Goal: Task Accomplishment & Management: Complete application form

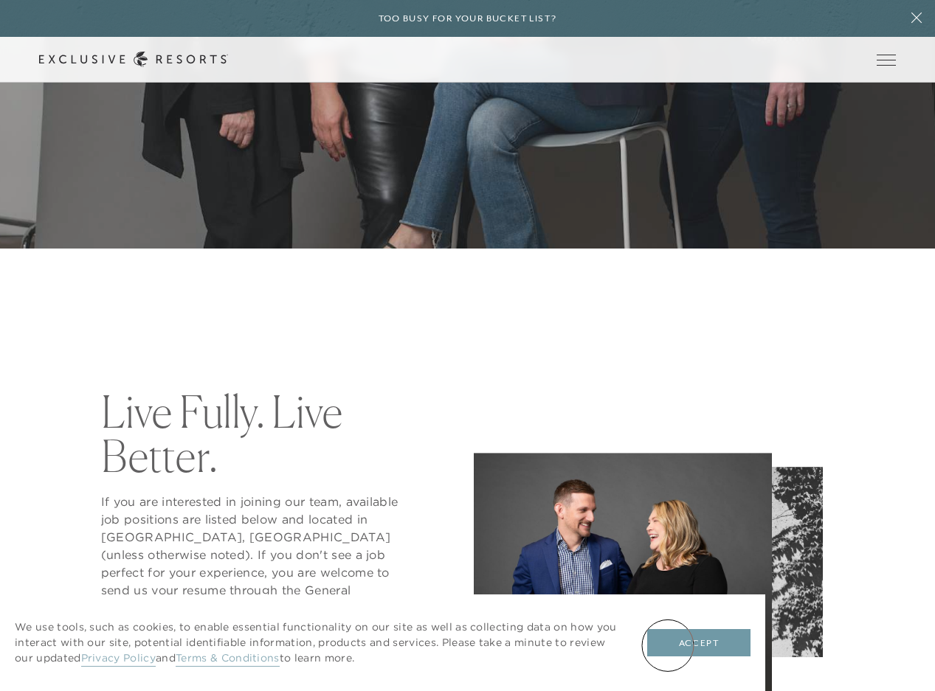
click at [682, 642] on button "Accept" at bounding box center [698, 643] width 103 height 28
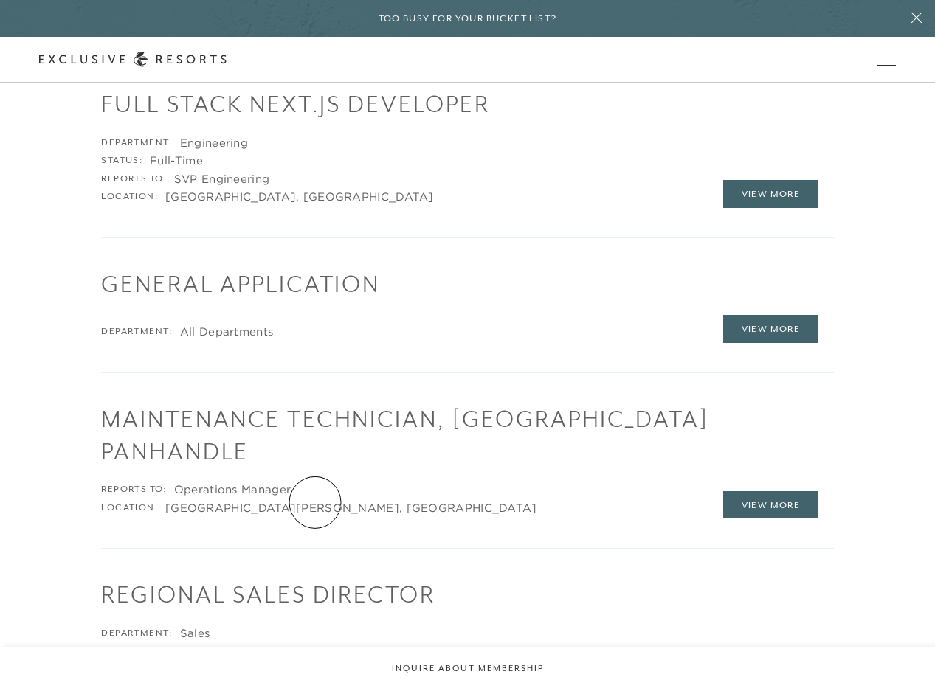
scroll to position [1697, 0]
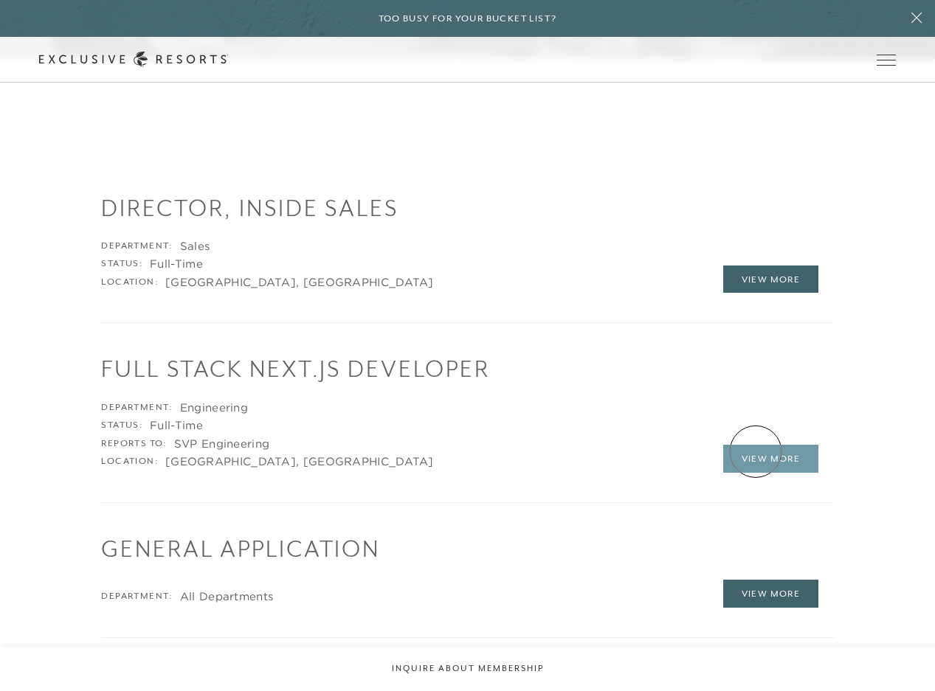
click at [757, 452] on link "View More" at bounding box center [771, 459] width 96 height 28
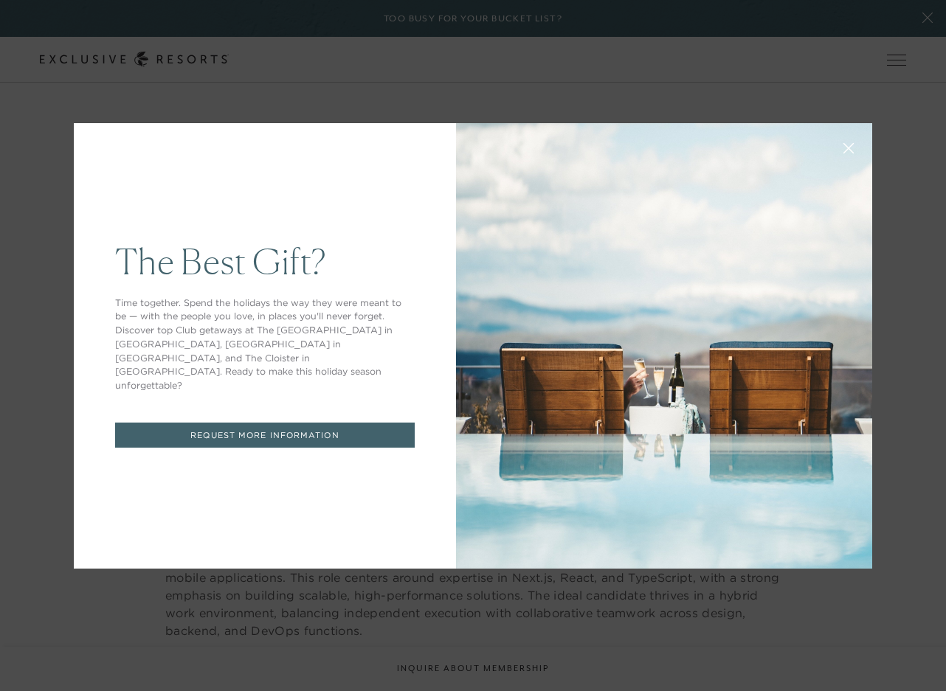
click at [831, 153] on button at bounding box center [848, 146] width 35 height 35
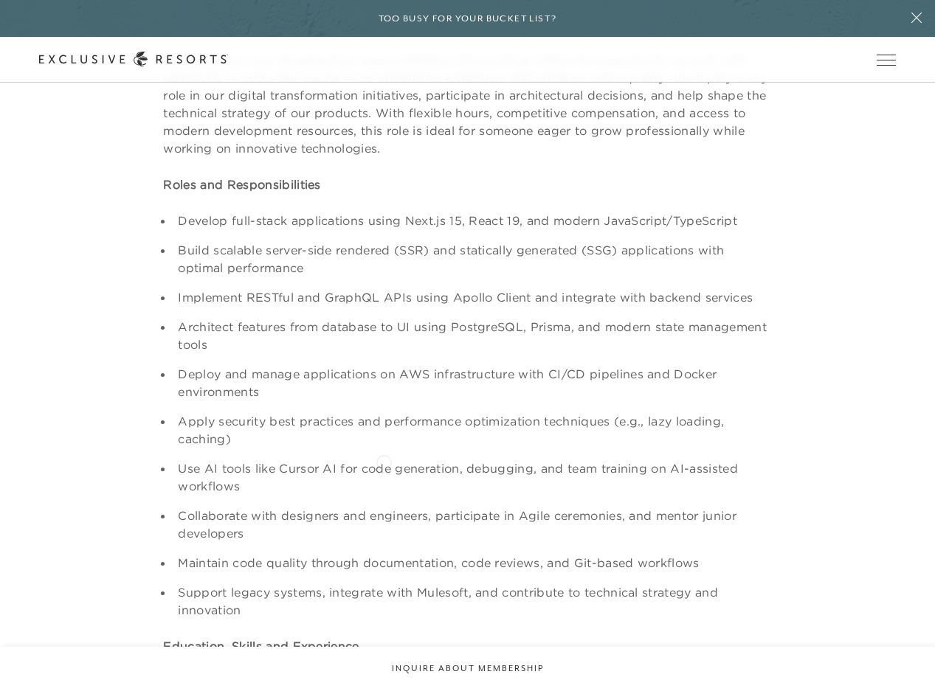
scroll to position [590, 0]
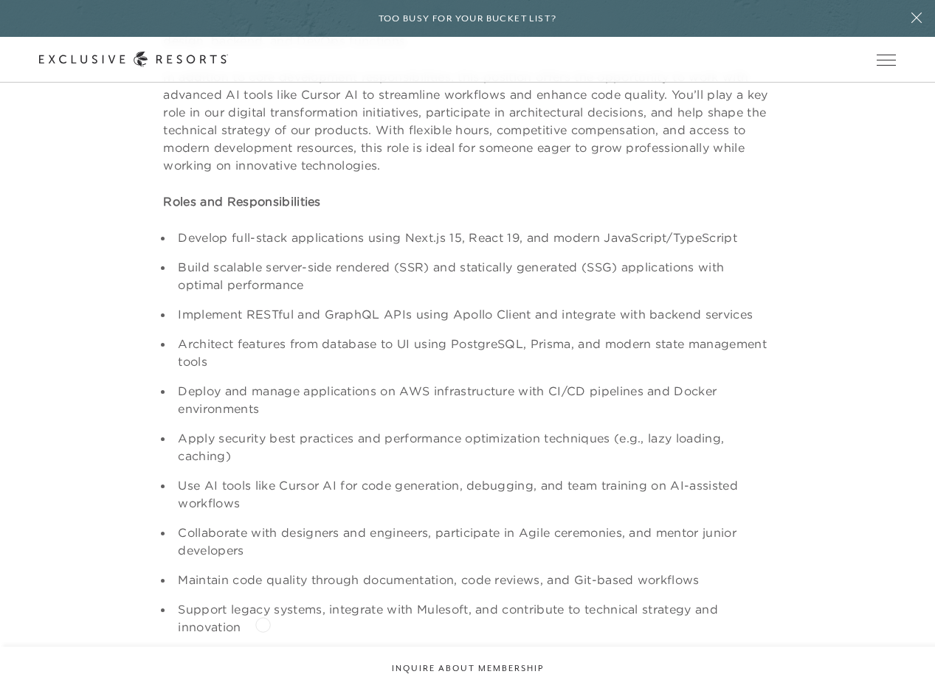
drag, startPoint x: 177, startPoint y: 238, endPoint x: 263, endPoint y: 623, distance: 395.2
click at [263, 623] on ul "Develop full-stack applications using Next.js 15, React 19, and modern JavaScri…" at bounding box center [467, 432] width 608 height 407
copy ul "Develop full-stack applications using Next.js 15, React 19, and modern JavaScri…"
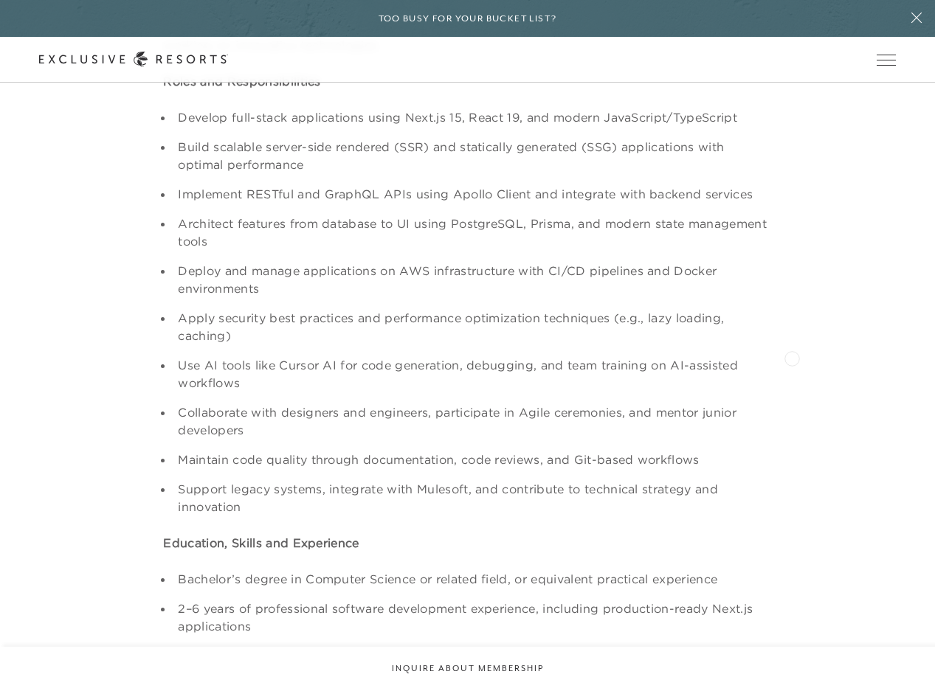
scroll to position [664, 0]
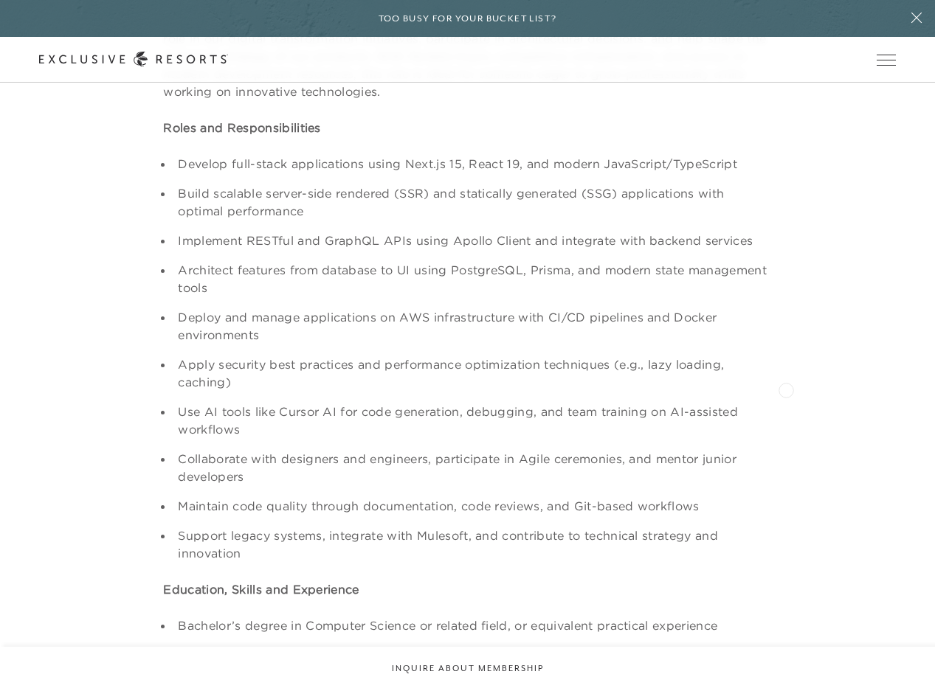
click at [786, 389] on div "Job Summary: We are seeking a driven and skilled Mid-Level Full Stack Developer…" at bounding box center [467, 583] width 857 height 1500
